Goal: Task Accomplishment & Management: Use online tool/utility

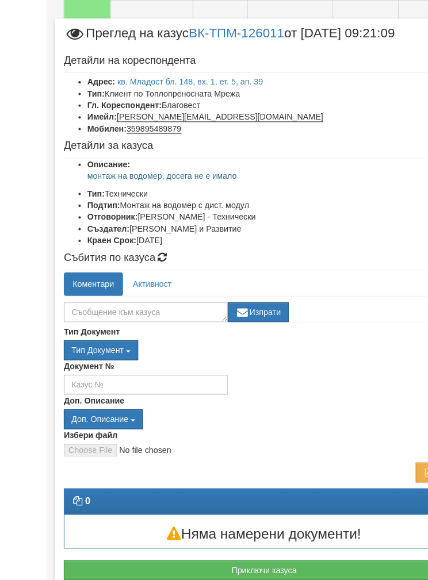
scroll to position [405, 0]
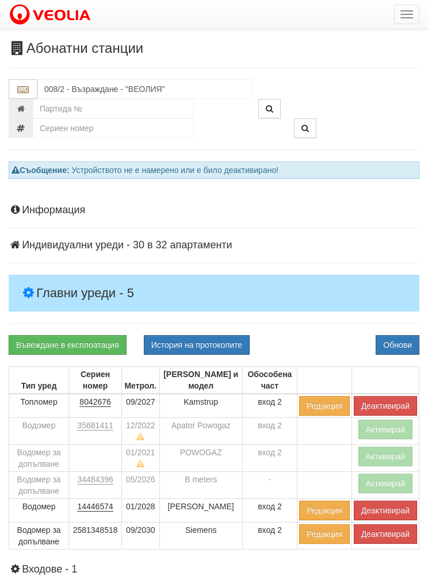
scroll to position [87, 0]
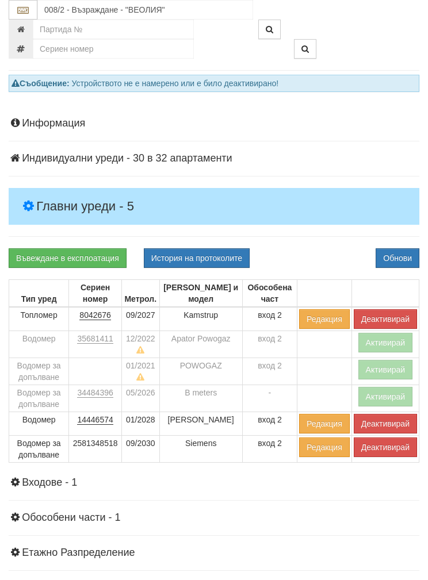
click at [401, 254] on button "Обнови" at bounding box center [398, 259] width 44 height 20
click at [72, 5] on input "008/2 - Възраждане - "ВЕОЛИЯ"" at bounding box center [145, 10] width 216 height 20
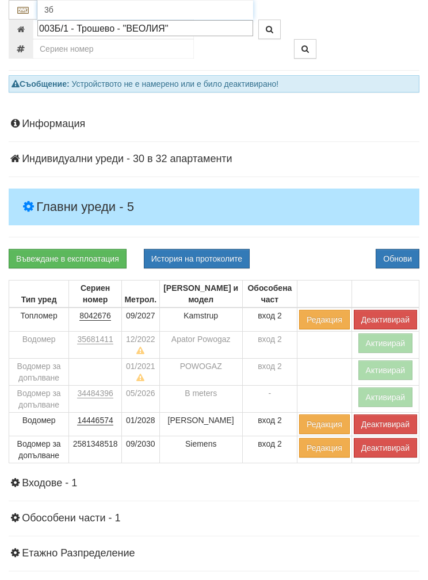
click at [86, 29] on div "003Б/1 - Трошево - "ВЕОЛИЯ"" at bounding box center [145, 28] width 212 height 13
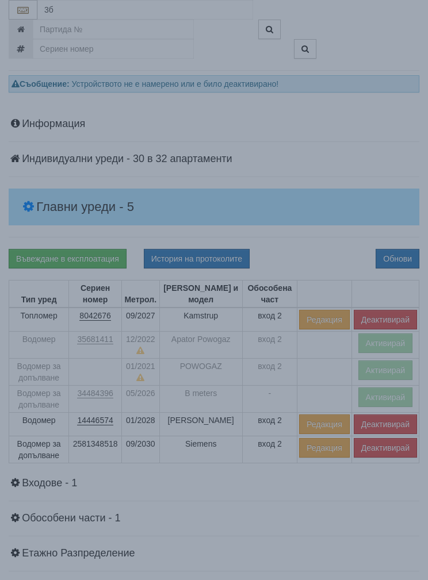
type input "003Б/1 - Трошево - "ВЕОЛИЯ""
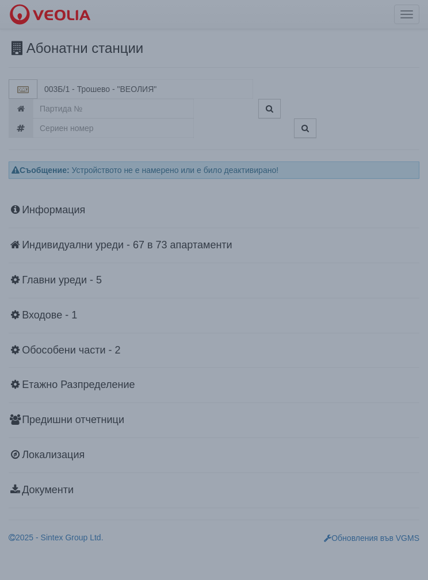
scroll to position [0, 0]
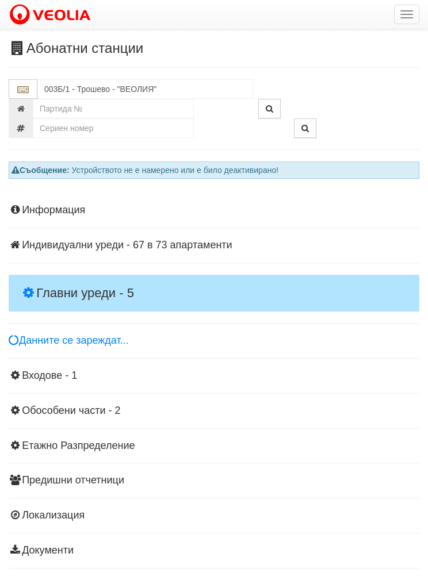
click at [78, 280] on h4 "Главни уреди - 5" at bounding box center [214, 293] width 411 height 37
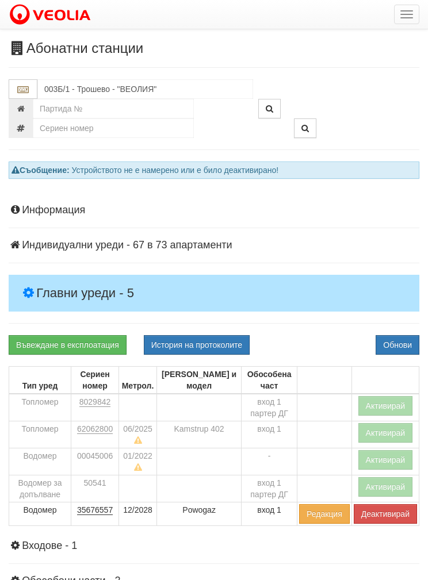
click at [385, 427] on button "Активирай" at bounding box center [385, 433] width 55 height 20
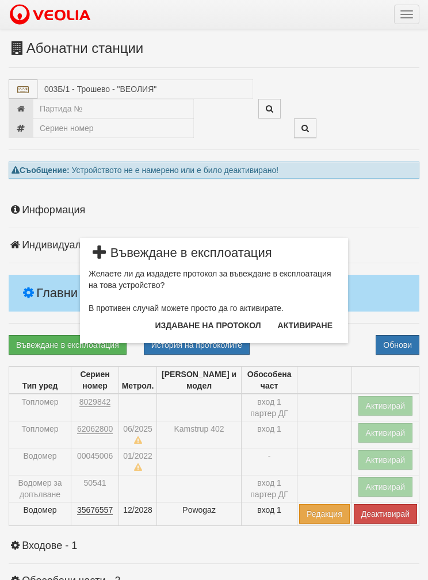
click at [188, 333] on button "Издаване на протокол" at bounding box center [208, 325] width 120 height 18
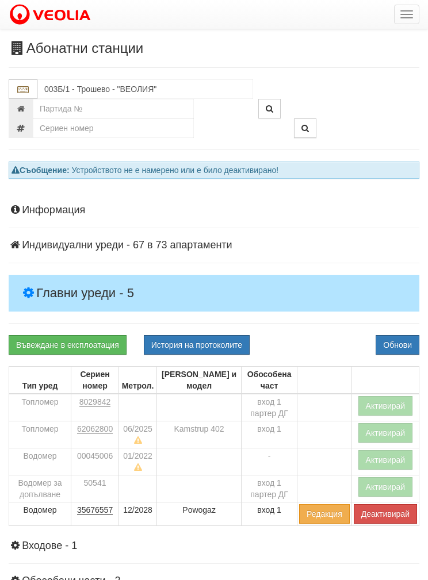
click at [399, 345] on button "Обнови" at bounding box center [398, 345] width 44 height 20
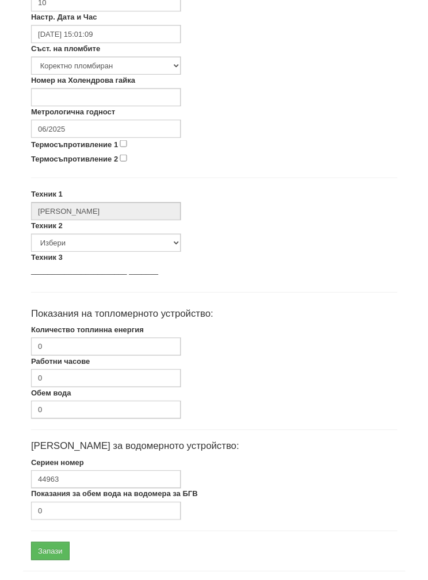
scroll to position [413, 0]
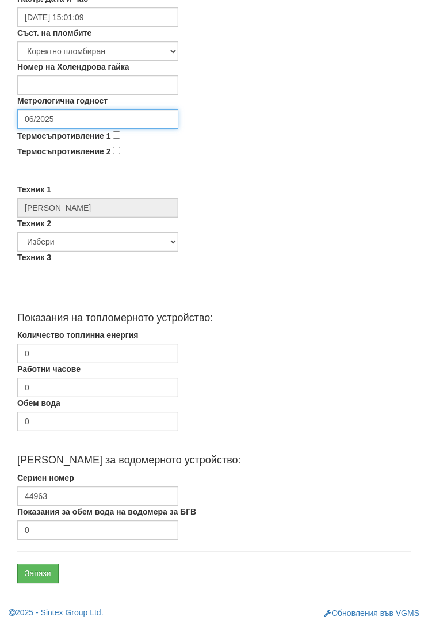
click at [52, 114] on input "06/2025" at bounding box center [97, 119] width 161 height 20
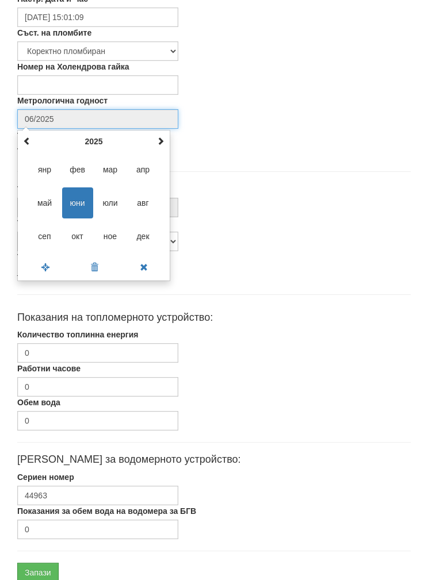
click at [49, 116] on input "06/2025" at bounding box center [97, 119] width 161 height 20
click at [91, 139] on th "2025" at bounding box center [94, 141] width 120 height 17
click at [142, 198] on span "2027" at bounding box center [143, 203] width 31 height 31
click at [39, 236] on span "сеп" at bounding box center [44, 236] width 31 height 31
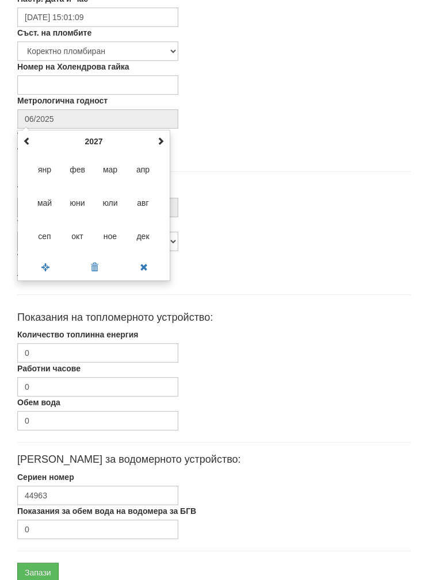
type input "09/2027"
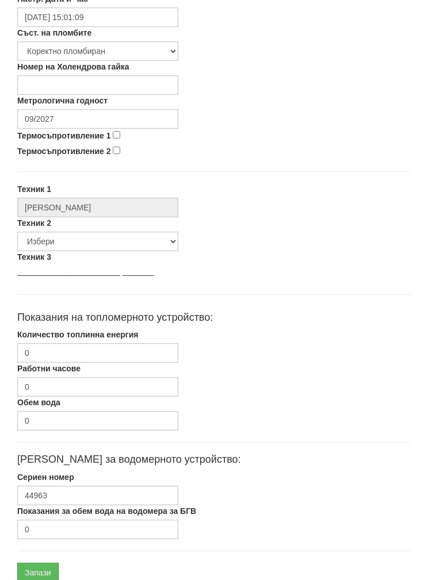
scroll to position [459, 0]
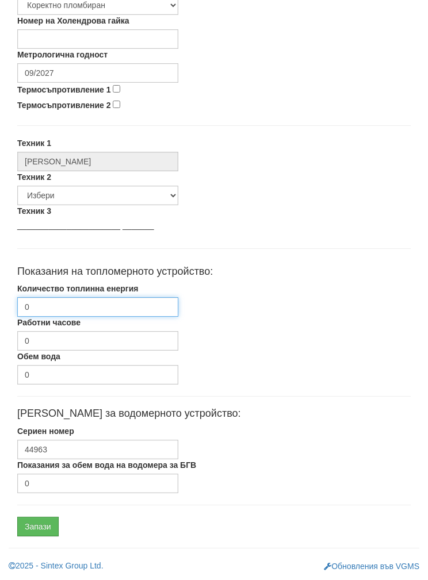
click at [47, 303] on input "0" at bounding box center [97, 307] width 161 height 20
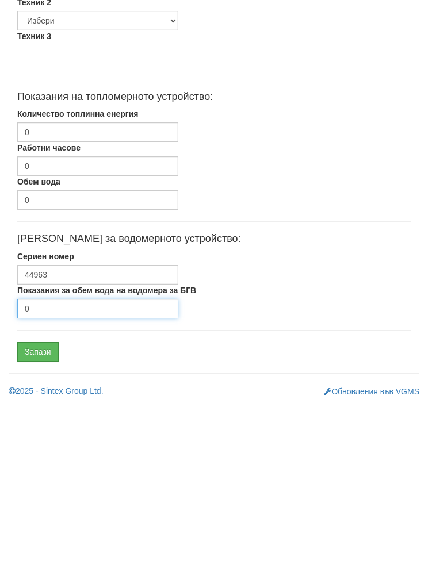
click at [48, 474] on input "0" at bounding box center [97, 484] width 161 height 20
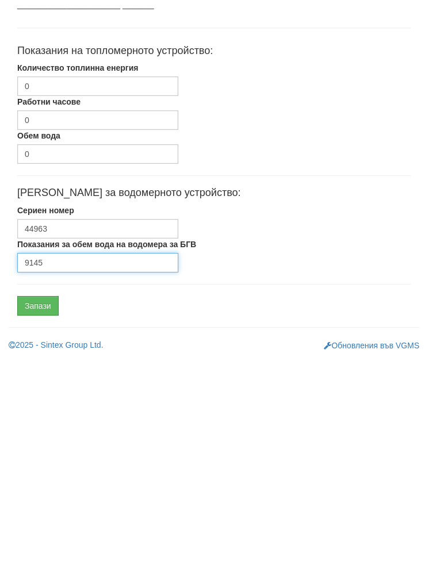
type input "9145"
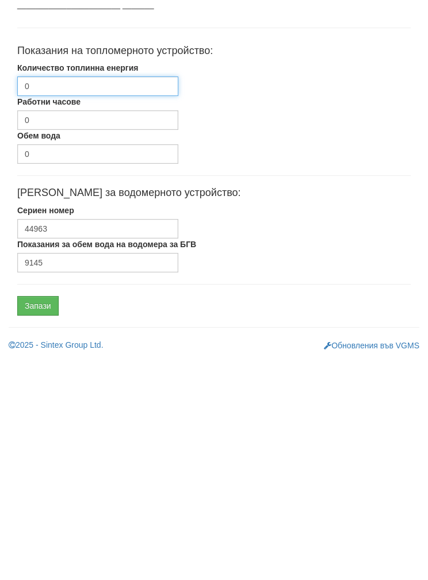
click at [49, 297] on input "0" at bounding box center [97, 307] width 161 height 20
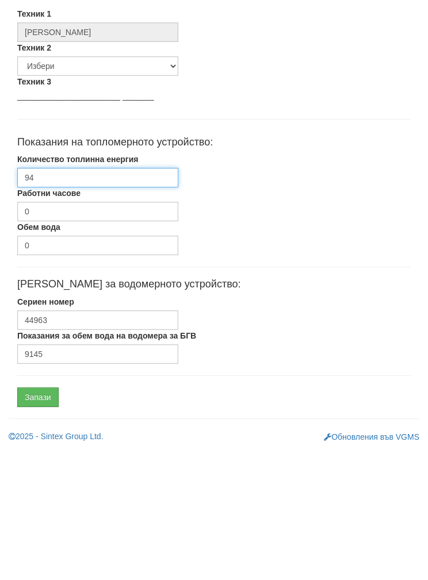
type input "945"
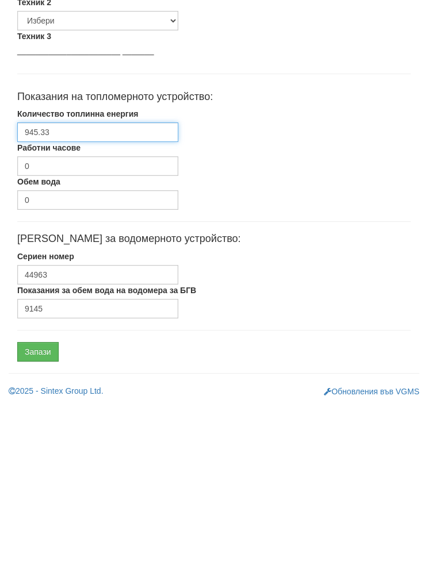
type input "945.33"
click at [35, 517] on input "Запази" at bounding box center [37, 527] width 41 height 20
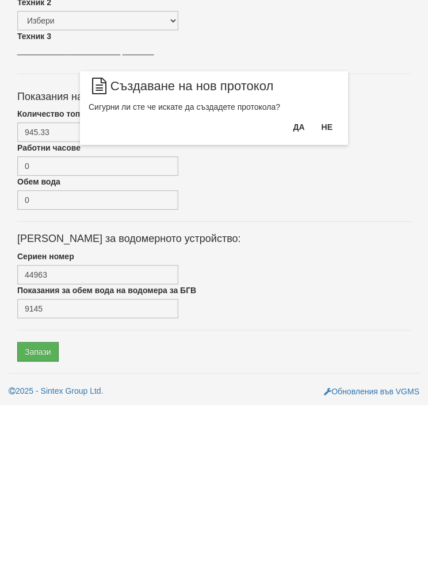
scroll to position [413, 0]
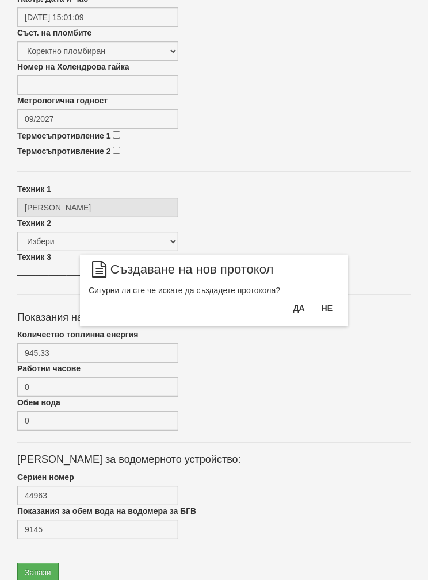
click at [294, 306] on button "Да" at bounding box center [298, 308] width 25 height 18
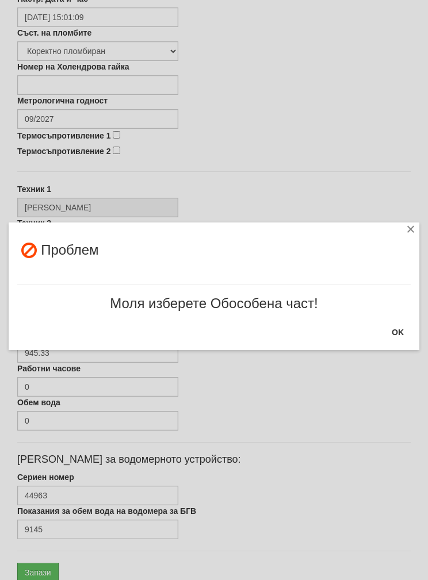
click at [389, 334] on button "OK" at bounding box center [398, 332] width 26 height 18
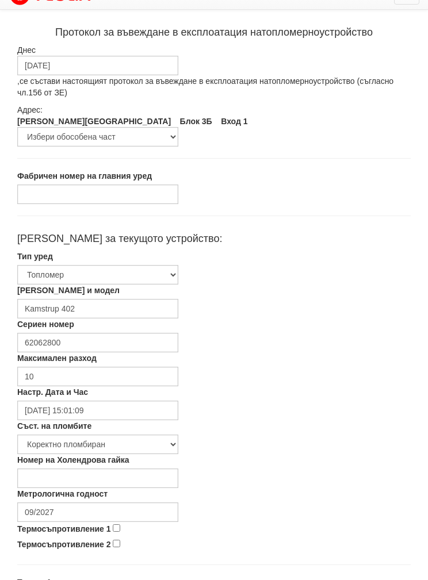
scroll to position [0, 0]
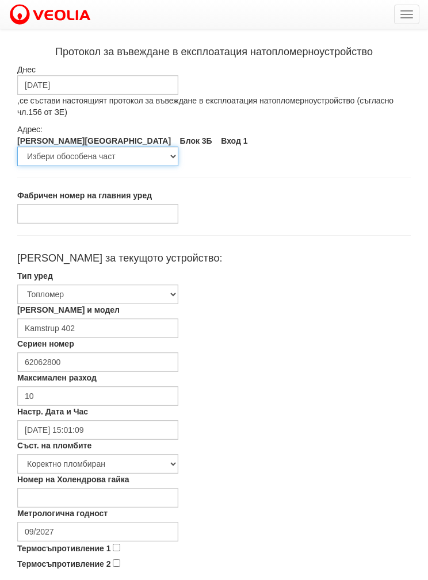
click at [74, 154] on select "Избери обособена част вход 1 партер ДГ вход 1" at bounding box center [97, 157] width 161 height 20
select select "5fcd93f7-6ea8-e711-80d0-efa3bedae43f"
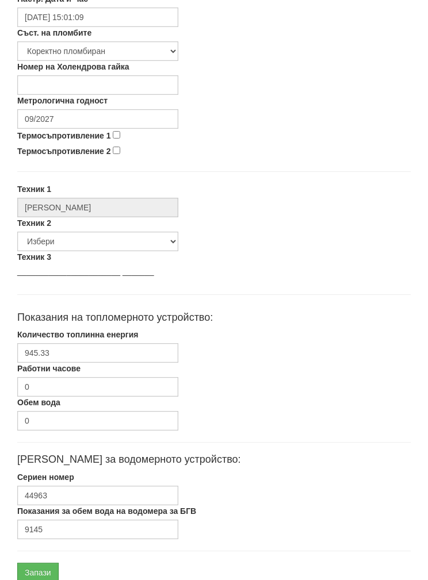
click at [38, 571] on input "Запази" at bounding box center [37, 573] width 41 height 20
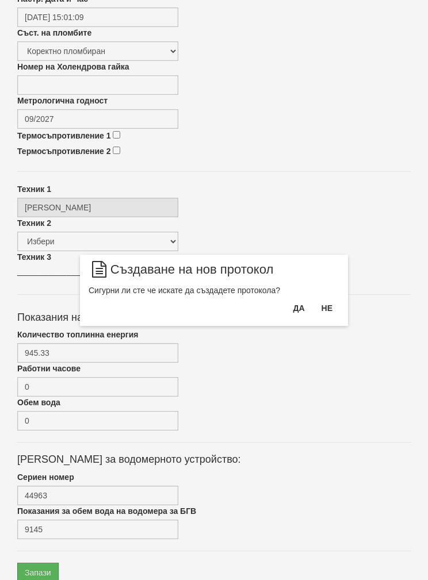
click at [296, 307] on button "Да" at bounding box center [298, 308] width 25 height 18
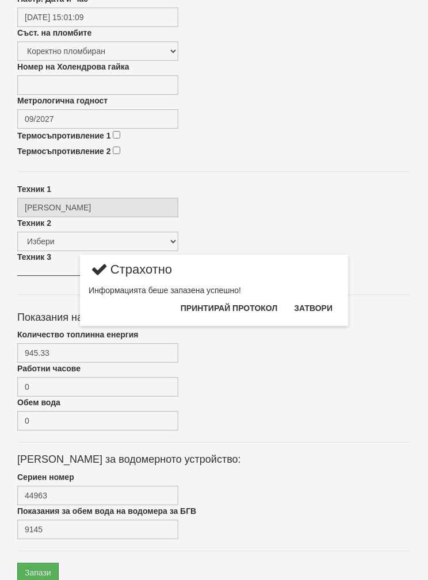
click at [326, 305] on button "Затвори" at bounding box center [313, 308] width 52 height 18
